Goal: Obtain resource: Download file/media

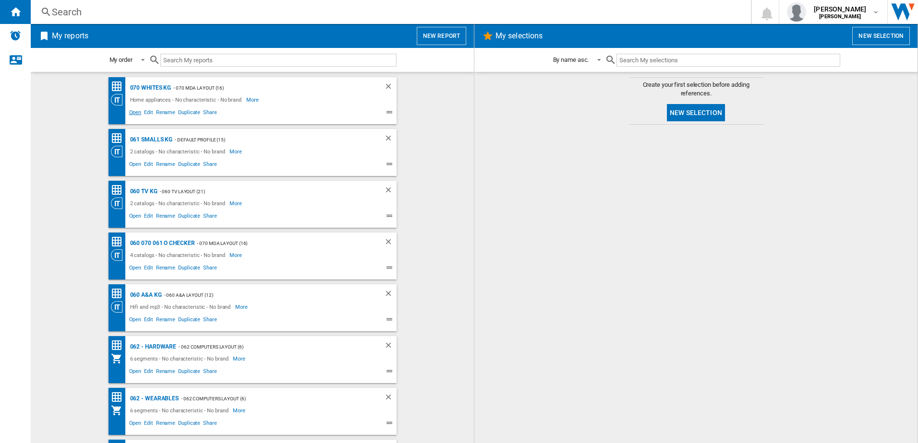
click at [132, 116] on span "Open" at bounding box center [135, 114] width 15 height 12
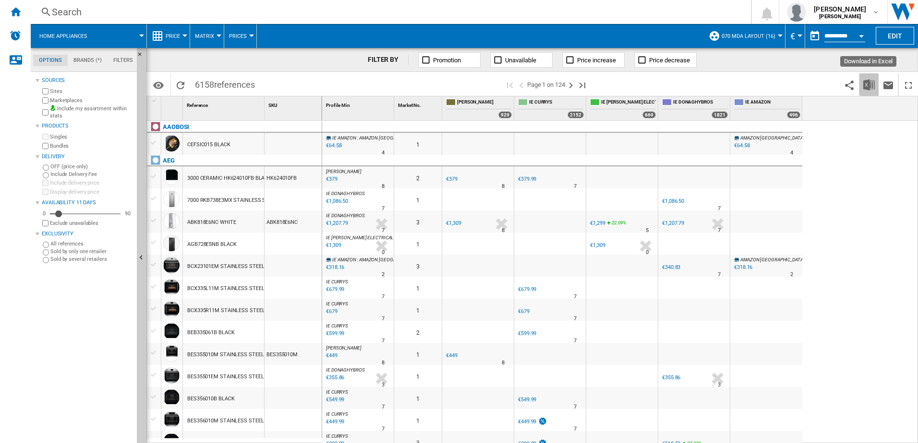
click at [868, 86] on img "Download in Excel" at bounding box center [869, 85] width 12 height 12
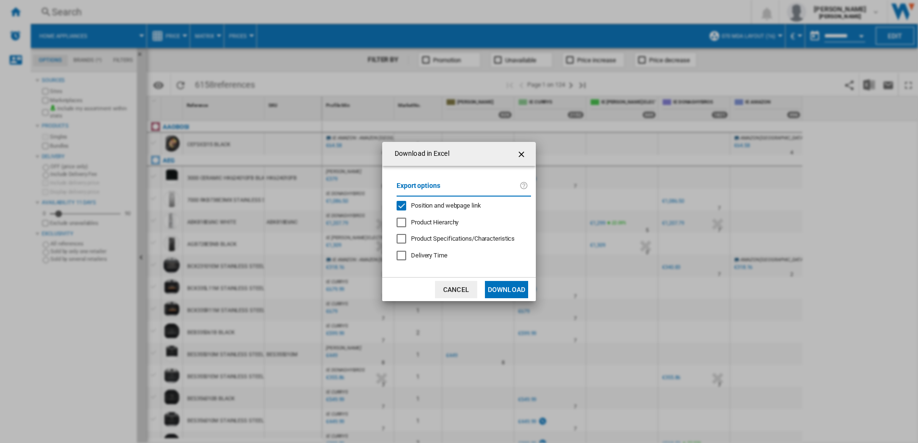
click at [511, 291] on button "Download" at bounding box center [506, 289] width 43 height 17
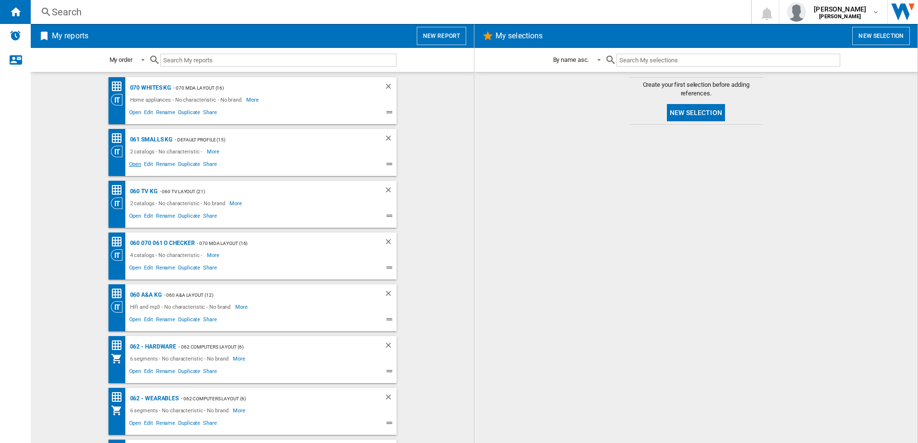
click at [133, 164] on span "Open" at bounding box center [135, 166] width 15 height 12
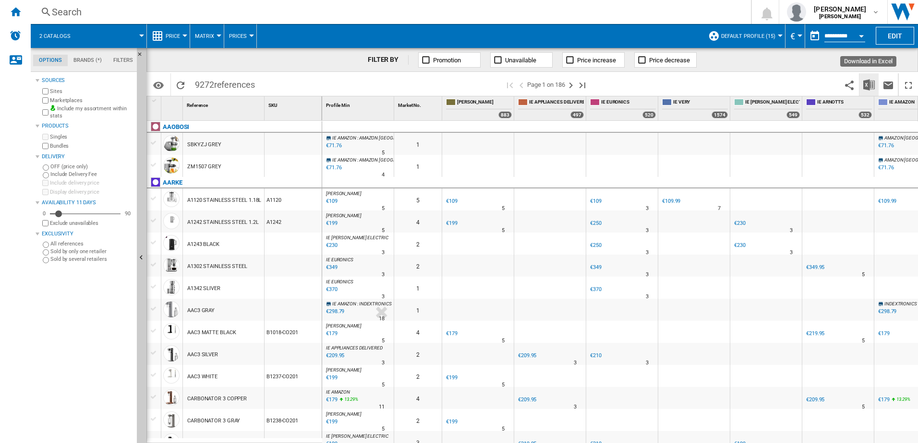
click at [868, 82] on img "Download in Excel" at bounding box center [869, 85] width 12 height 12
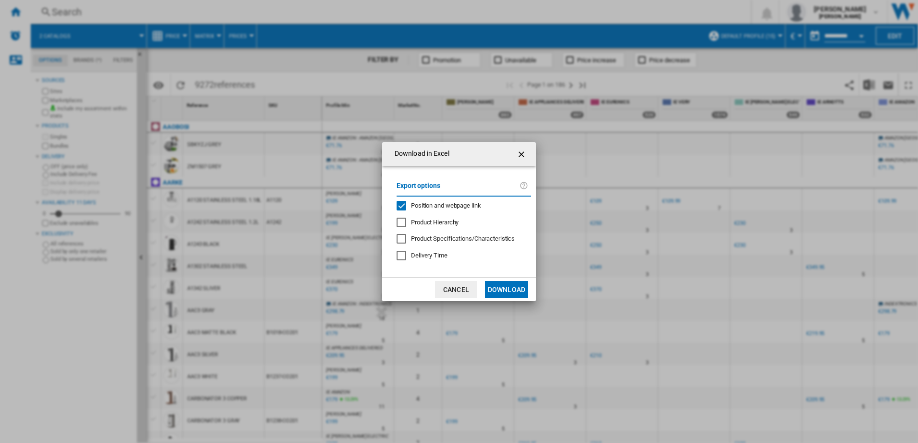
click at [505, 286] on button "Download" at bounding box center [506, 289] width 43 height 17
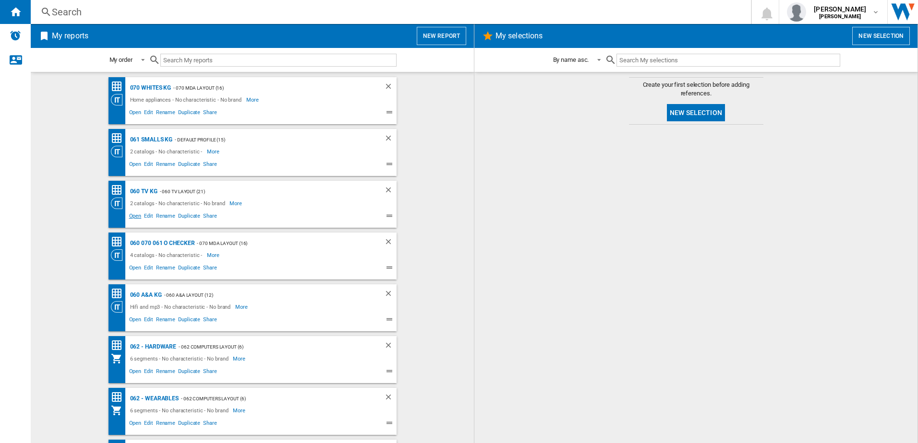
click at [130, 217] on span "Open" at bounding box center [135, 218] width 15 height 12
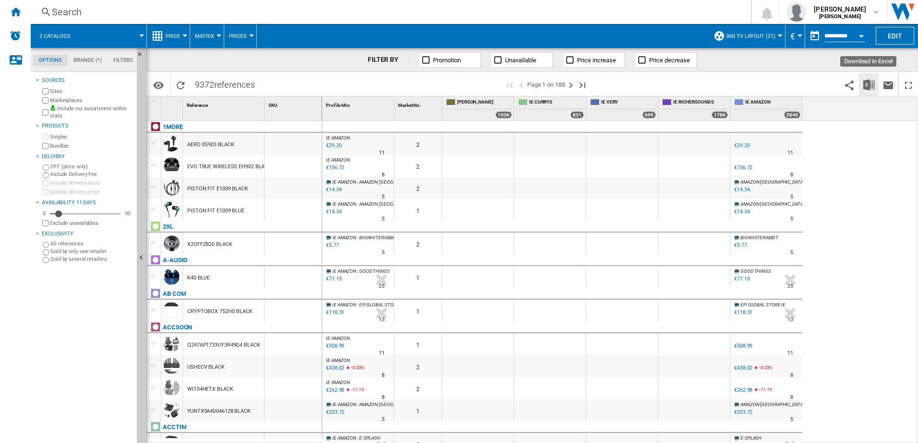
click at [864, 82] on img "Download in Excel" at bounding box center [869, 85] width 12 height 12
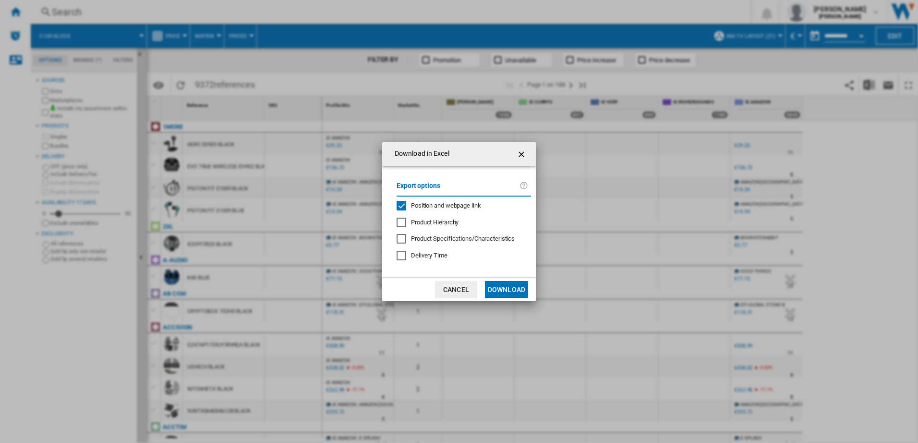
click at [509, 290] on button "Download" at bounding box center [506, 289] width 43 height 17
